Goal: Transaction & Acquisition: Purchase product/service

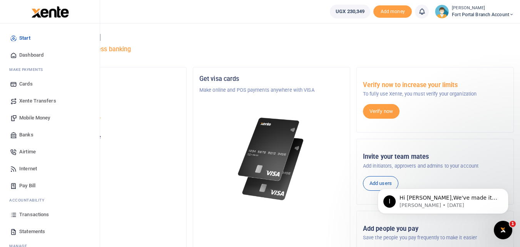
click at [47, 214] on span "Transactions" at bounding box center [34, 215] width 30 height 8
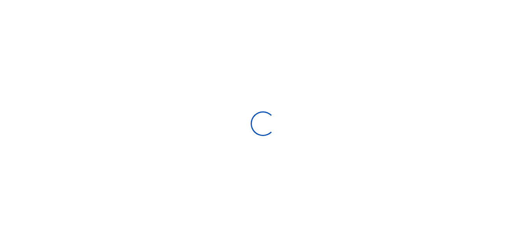
select select
type input "[DATE] - [DATE]"
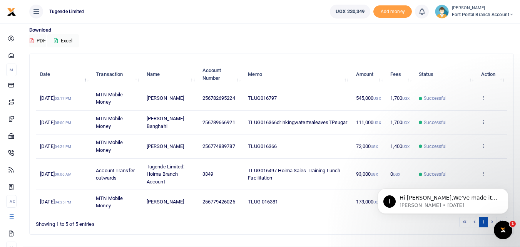
scroll to position [77, 0]
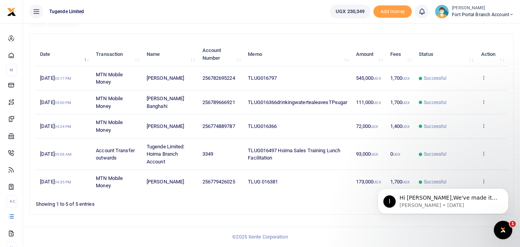
click at [77, 205] on div "Showing 1 to 5 of 5 entries" at bounding box center [132, 202] width 193 height 12
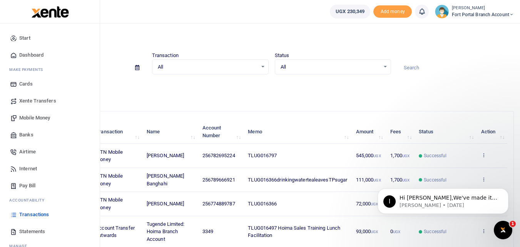
click at [35, 118] on span "Mobile Money" at bounding box center [34, 118] width 31 height 8
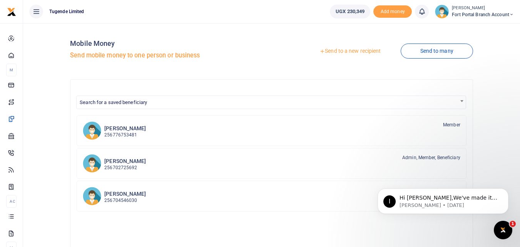
click at [97, 54] on h5 "Send mobile money to one person or business" at bounding box center [169, 56] width 198 height 8
click at [345, 50] on link "Send to a new recipient" at bounding box center [350, 51] width 100 height 14
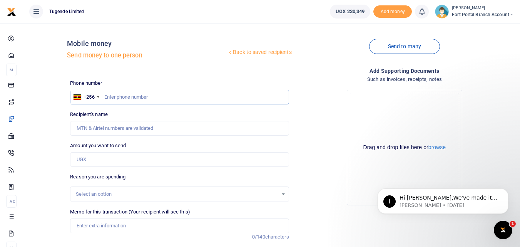
click at [105, 97] on input "text" at bounding box center [179, 97] width 219 height 15
type input "770583290"
type input "[PERSON_NAME]"
type input "770583290"
click at [83, 160] on input "Amount you want to send" at bounding box center [179, 159] width 219 height 15
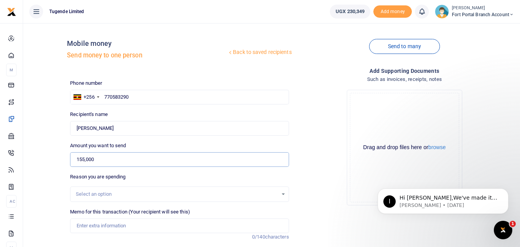
type input "155,000"
click at [283, 193] on div "Select an option" at bounding box center [179, 194] width 218 height 8
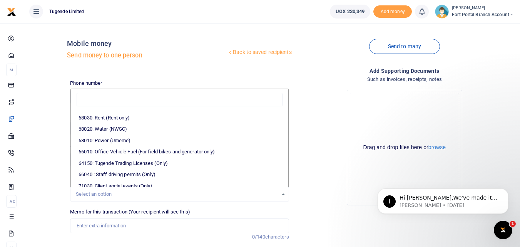
scroll to position [150, 0]
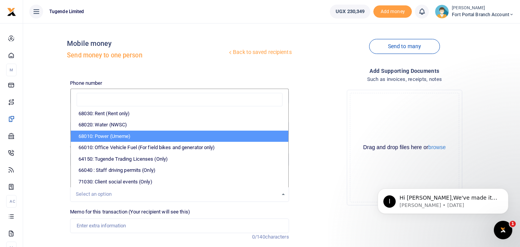
click at [151, 135] on li "68010: Power (Umeme)" at bounding box center [179, 136] width 217 height 12
select select "39"
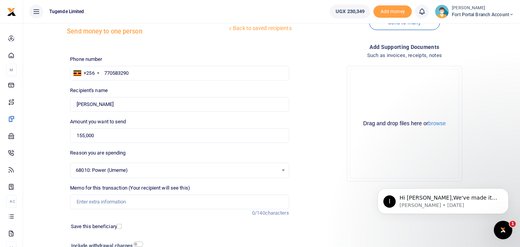
scroll to position [24, 0]
click at [82, 203] on input "Memo for this transaction (Your recipient will see this)" at bounding box center [179, 201] width 219 height 15
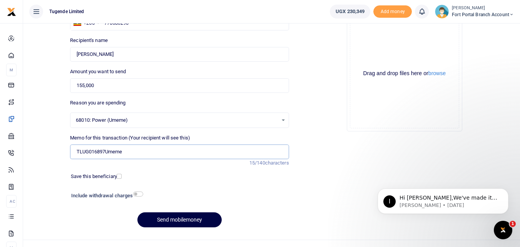
scroll to position [82, 0]
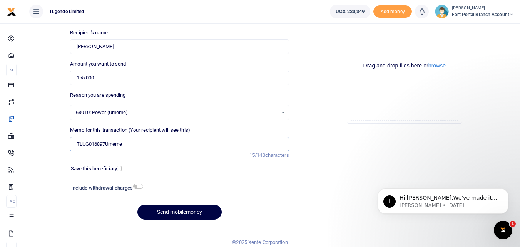
click at [75, 144] on input "TLUG016897Umeme" at bounding box center [179, 144] width 219 height 15
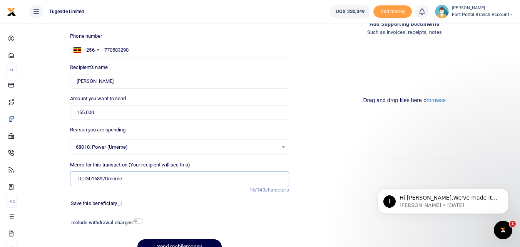
type input "TLUG016897Umeme"
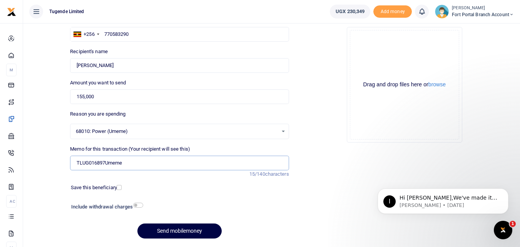
click at [76, 162] on input "TLUG016897Umeme" at bounding box center [179, 162] width 219 height 15
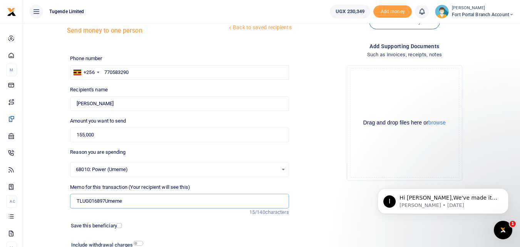
scroll to position [87, 0]
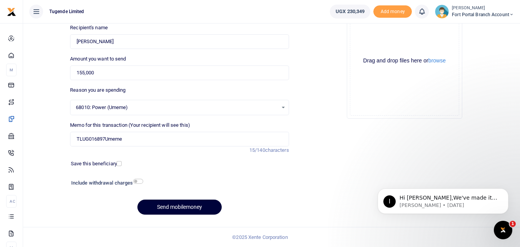
click at [181, 209] on button "Send mobilemoney" at bounding box center [179, 206] width 84 height 15
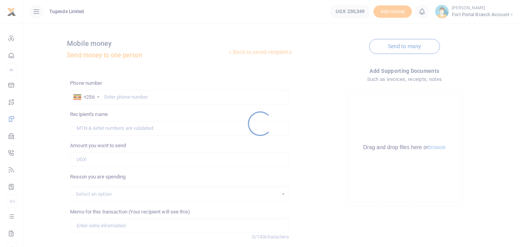
scroll to position [87, 0]
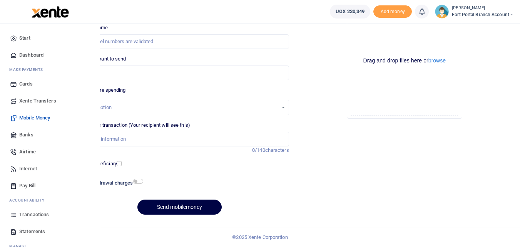
click at [44, 59] on link "Dashboard" at bounding box center [49, 55] width 87 height 17
